Goal: Task Accomplishment & Management: Manage account settings

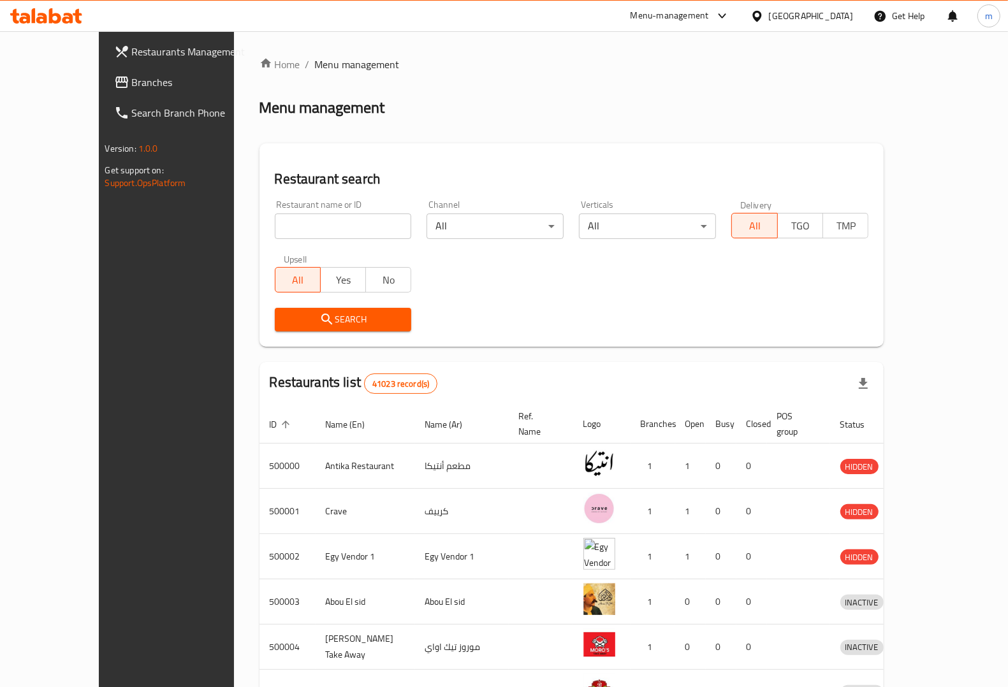
click at [836, 3] on div "[GEOGRAPHIC_DATA]" at bounding box center [801, 16] width 123 height 31
click at [132, 83] on span "Branches" at bounding box center [194, 82] width 125 height 15
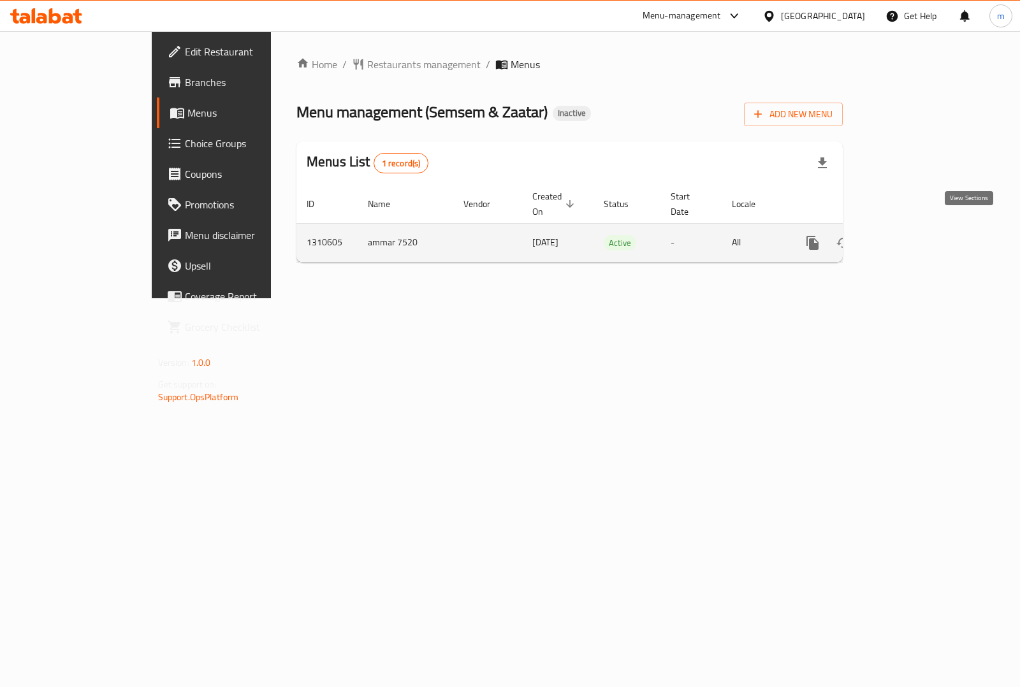
click at [912, 235] on icon "enhanced table" at bounding box center [904, 242] width 15 height 15
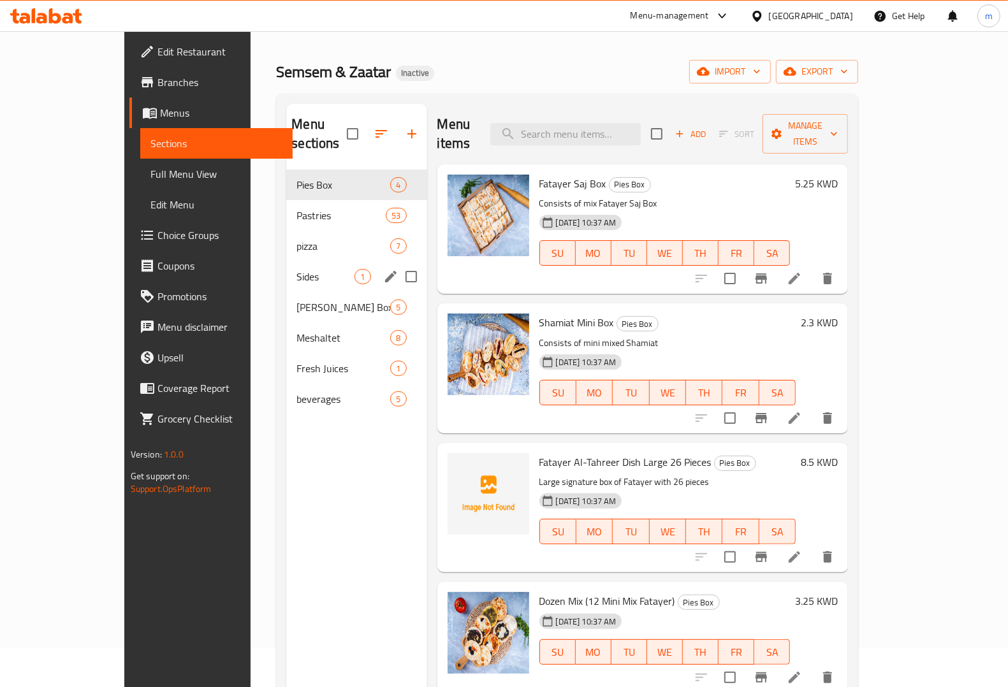
scroll to position [20, 0]
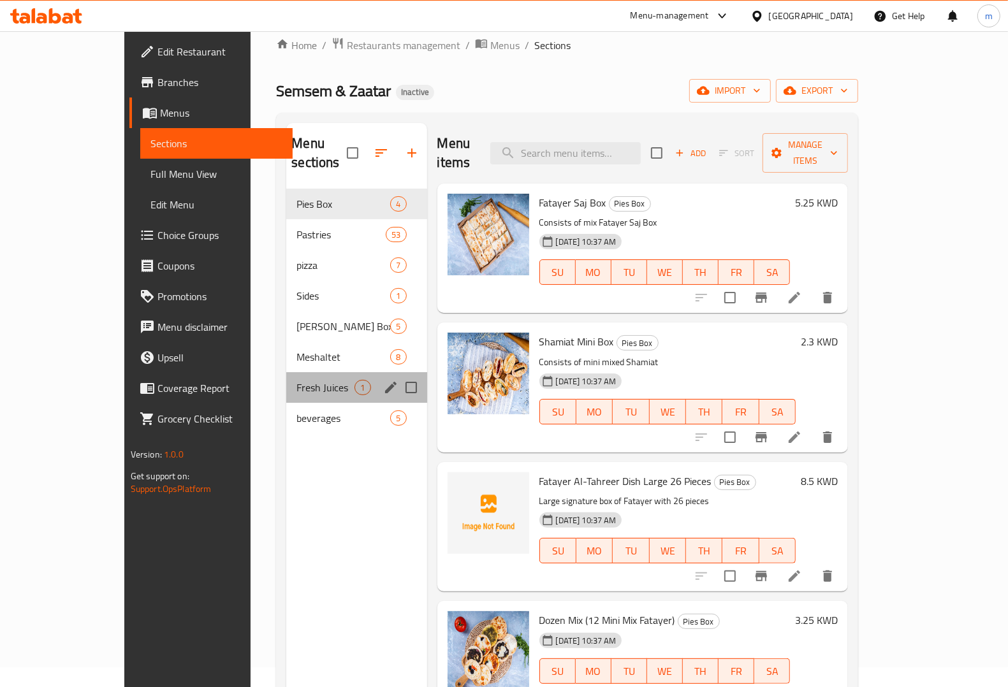
click at [286, 372] on div "Fresh Juices 1" at bounding box center [356, 387] width 140 height 31
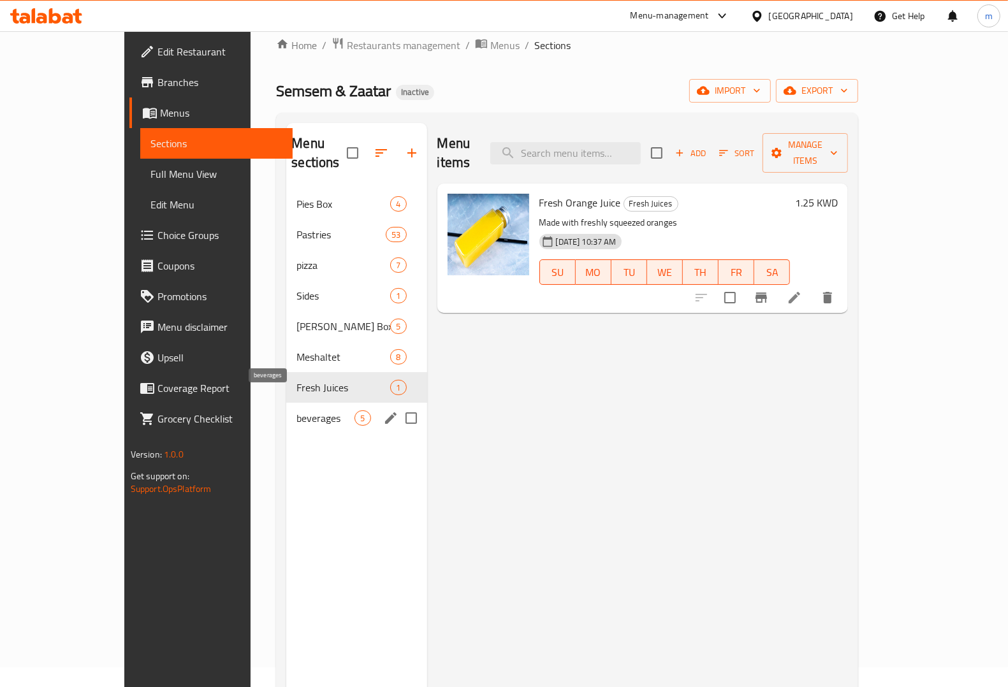
click at [296, 411] on span "beverages" at bounding box center [325, 418] width 58 height 15
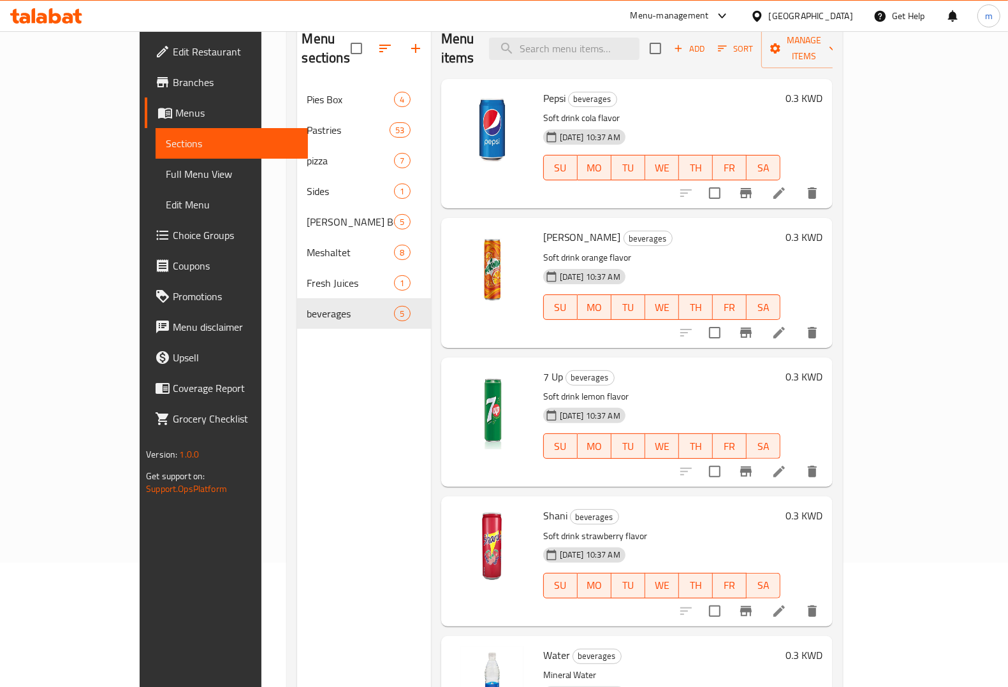
scroll to position [99, 0]
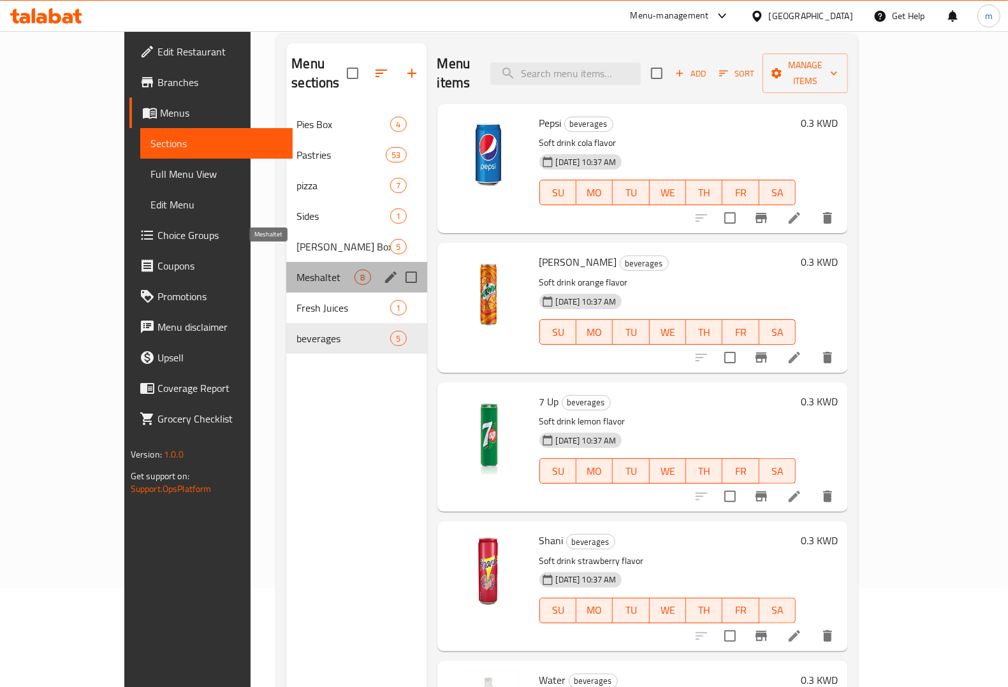
click at [296, 270] on span "Meshaltet" at bounding box center [325, 277] width 58 height 15
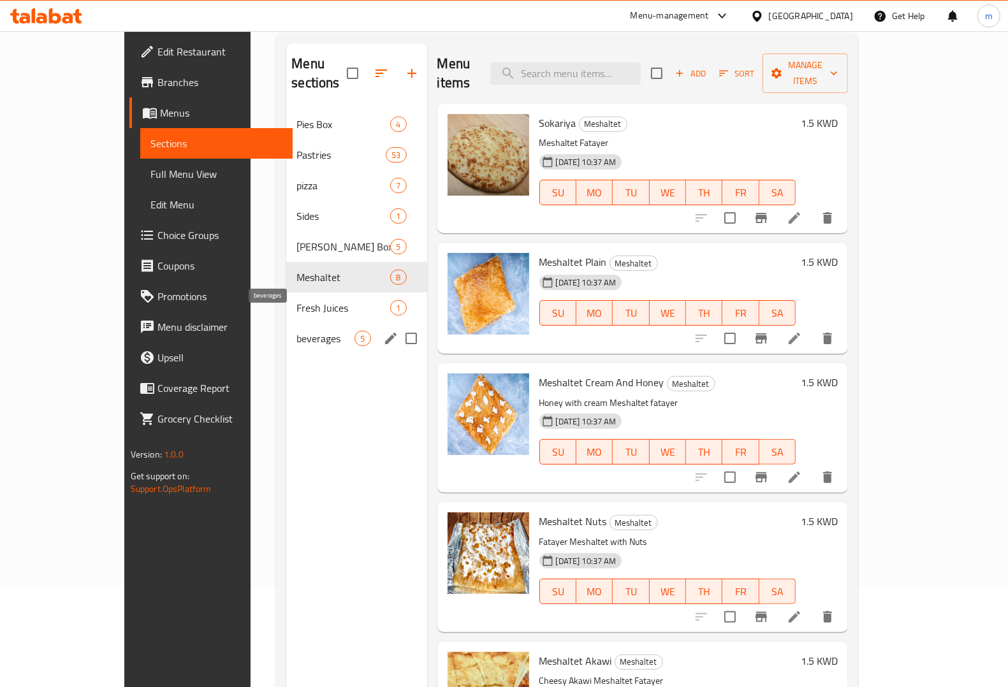
click at [296, 331] on span "beverages" at bounding box center [325, 338] width 58 height 15
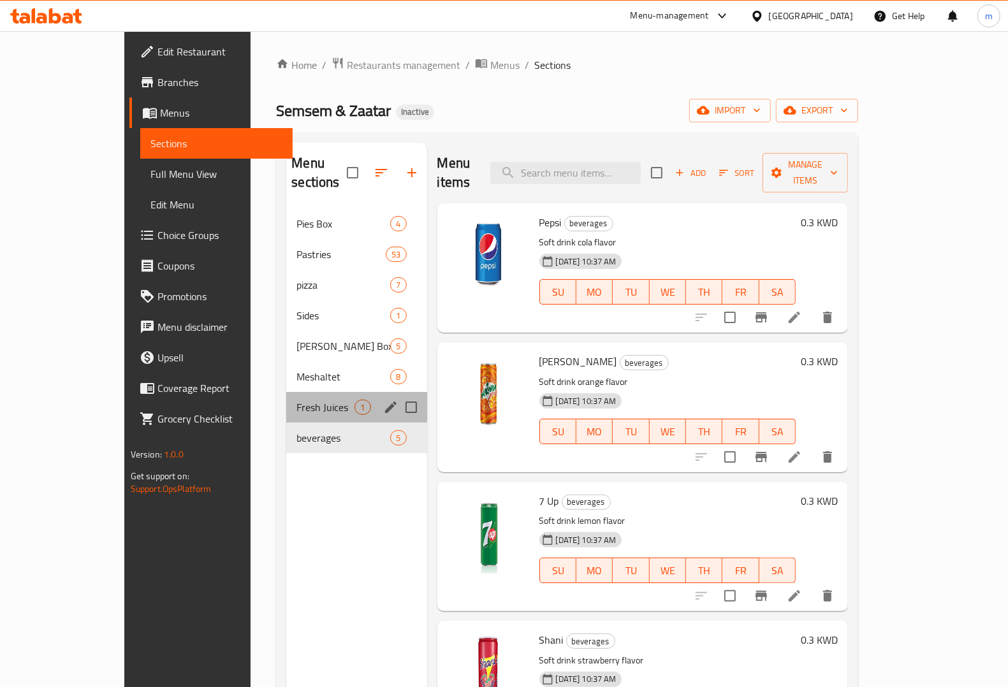
click at [286, 392] on div "Fresh Juices 1" at bounding box center [356, 407] width 140 height 31
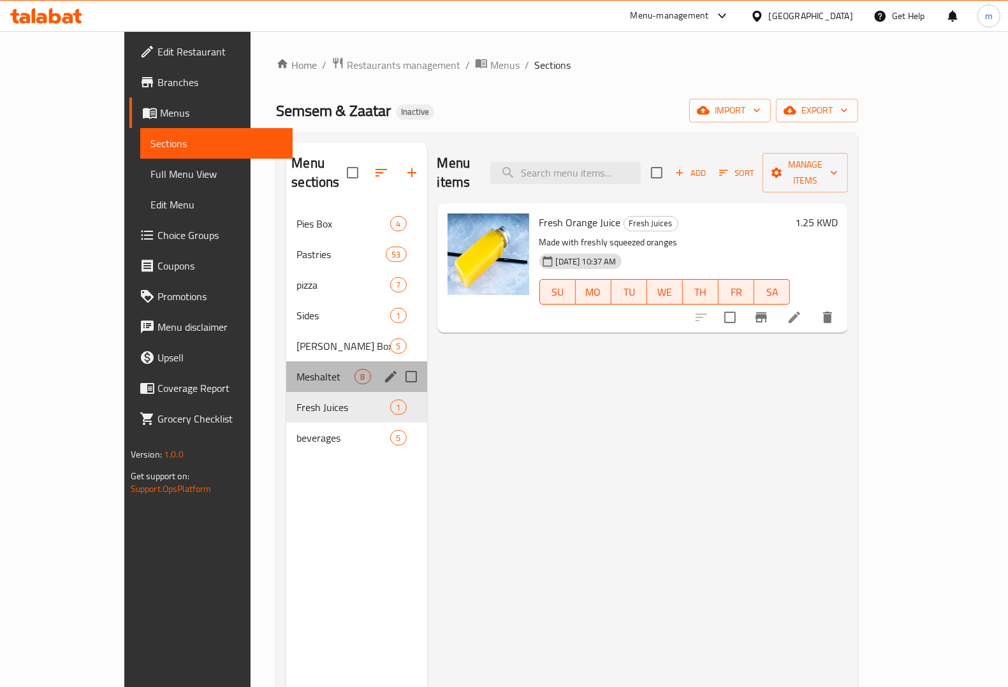
click at [286, 367] on div "Meshaltet 8" at bounding box center [356, 376] width 140 height 31
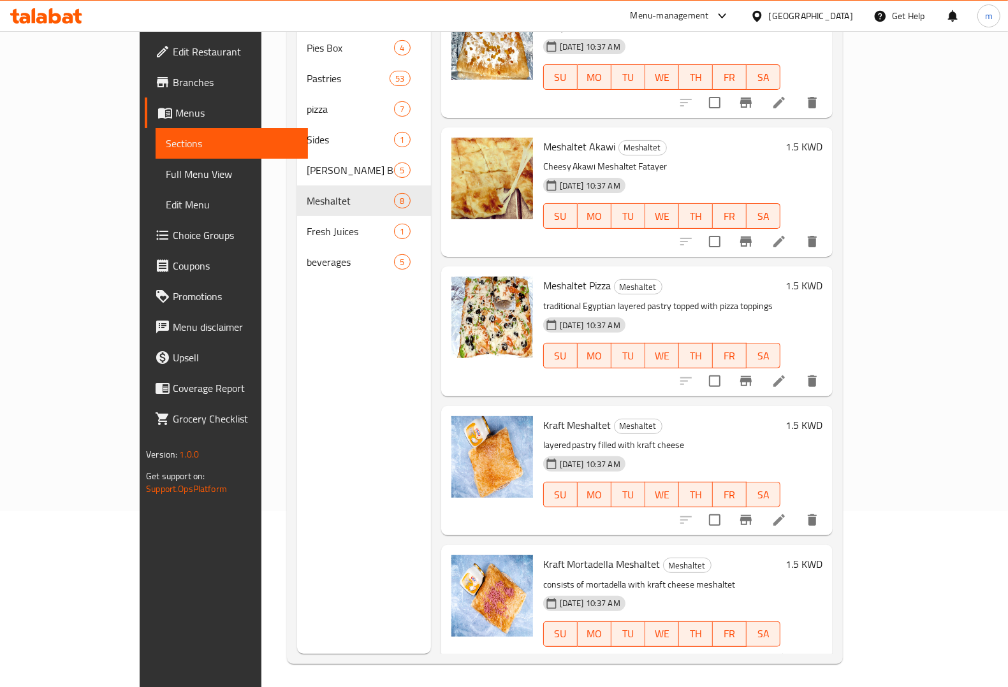
scroll to position [179, 0]
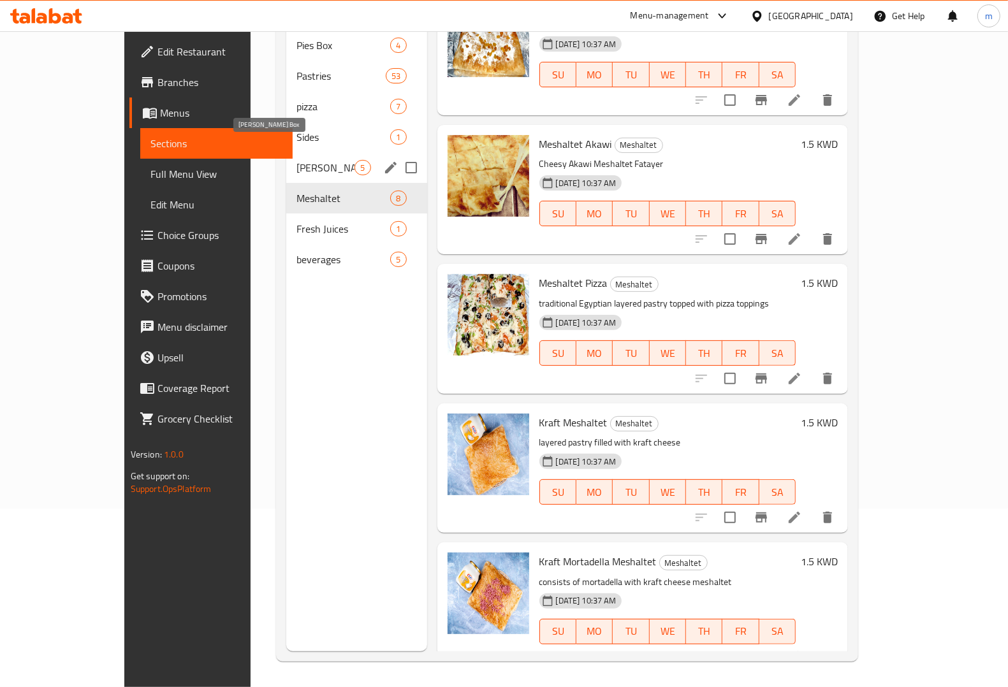
click at [296, 160] on span "Anwar Al Tahreer Box" at bounding box center [325, 167] width 58 height 15
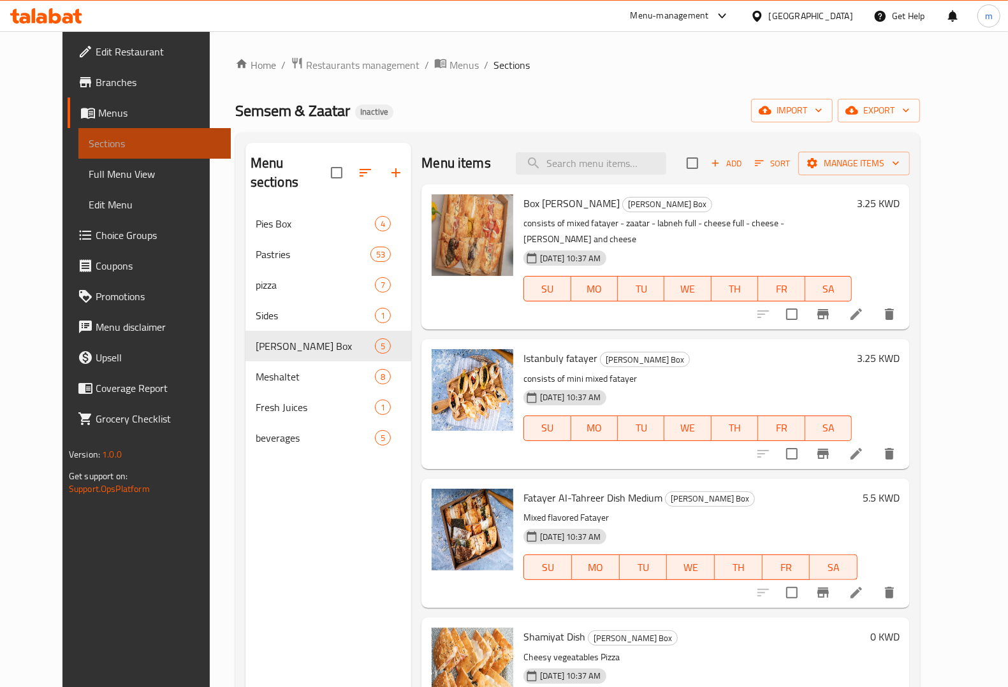
click at [89, 136] on span "Sections" at bounding box center [155, 143] width 132 height 15
